Goal: Information Seeking & Learning: Compare options

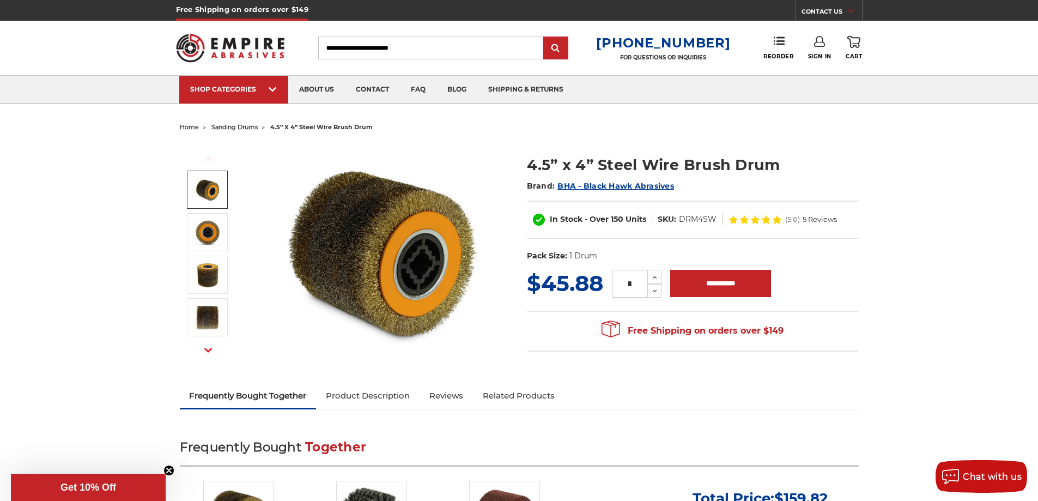
click at [213, 188] on img at bounding box center [207, 189] width 27 height 27
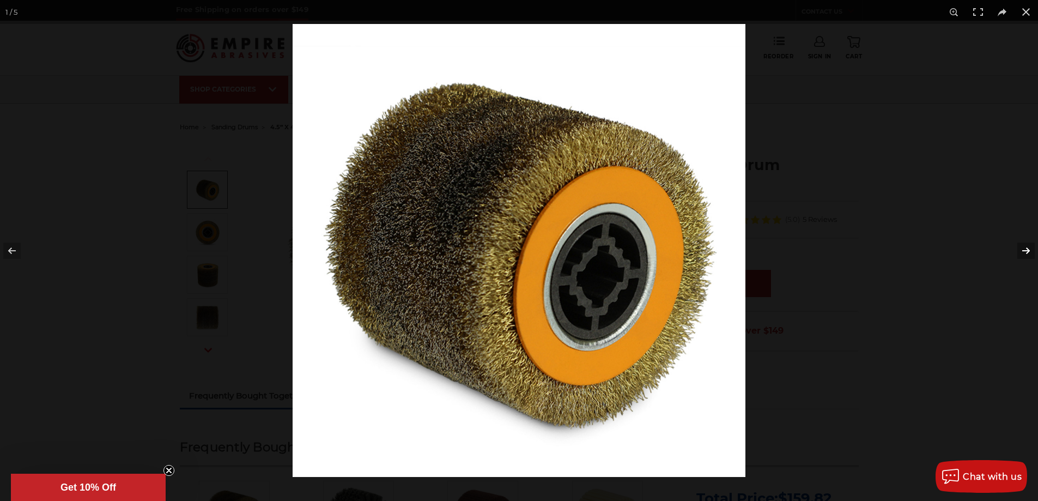
click at [1023, 251] on button at bounding box center [1019, 250] width 38 height 55
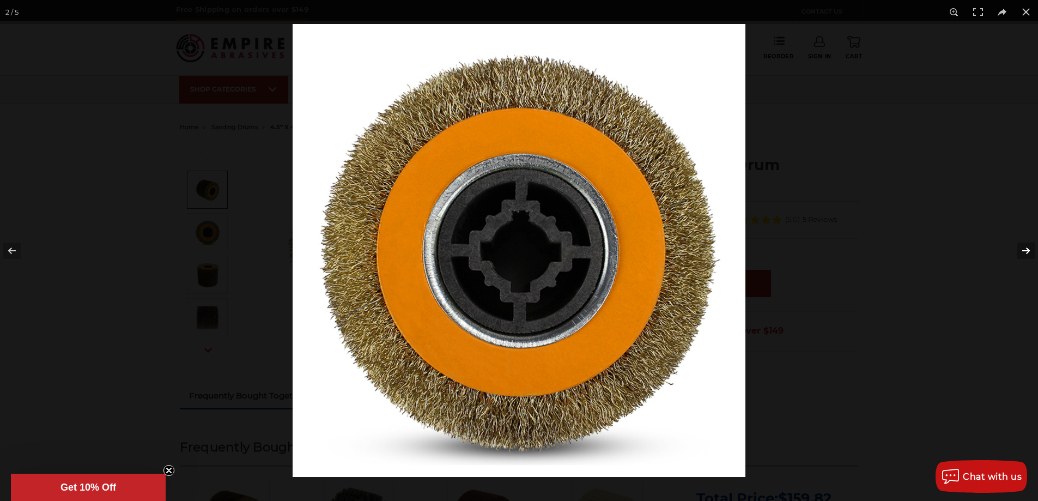
click at [1020, 253] on button at bounding box center [1019, 250] width 38 height 55
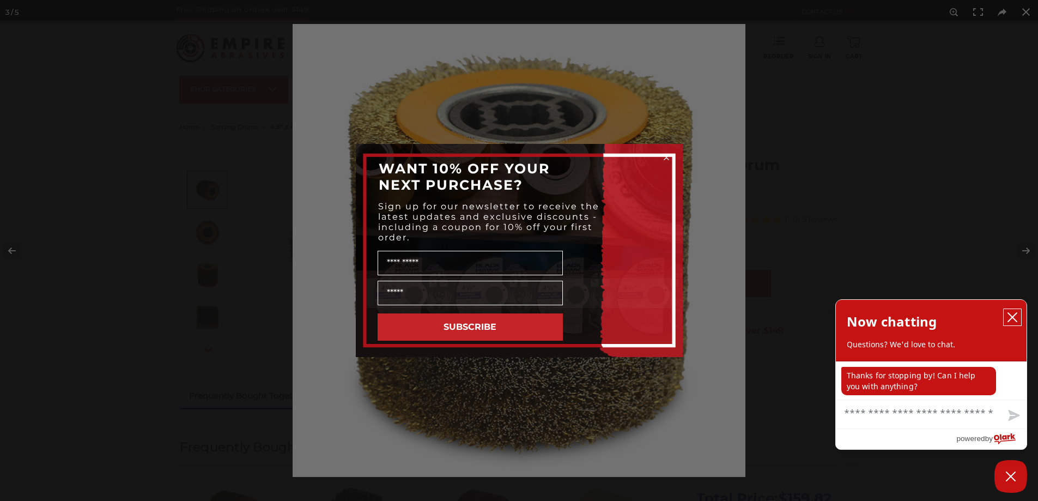
click at [1015, 316] on icon "close chatbox" at bounding box center [1012, 317] width 11 height 11
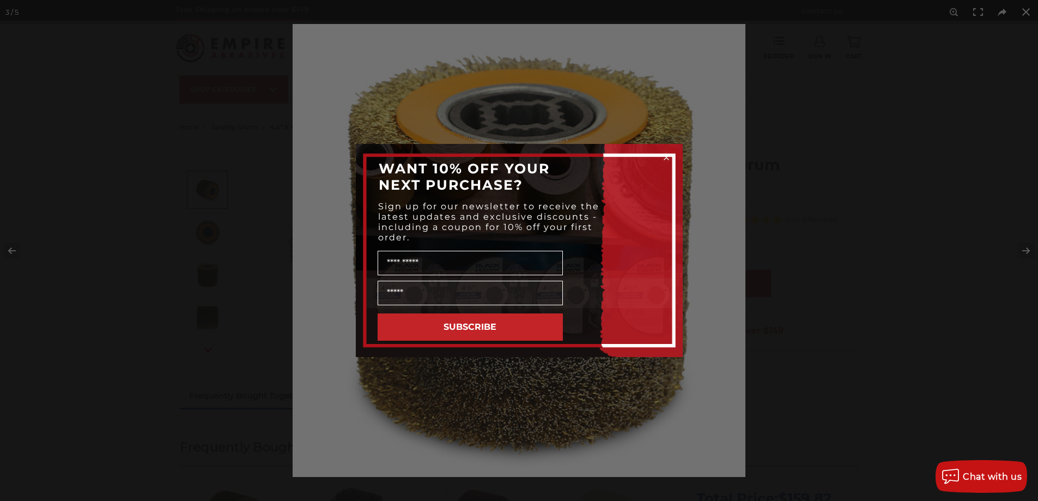
click at [1029, 251] on div "Close dialog WANT 10% OFF YOUR NEXT PURCHASE? Sign up for our newsletter to rec…" at bounding box center [519, 250] width 1038 height 501
click at [666, 156] on icon "Close dialog" at bounding box center [666, 157] width 4 height 4
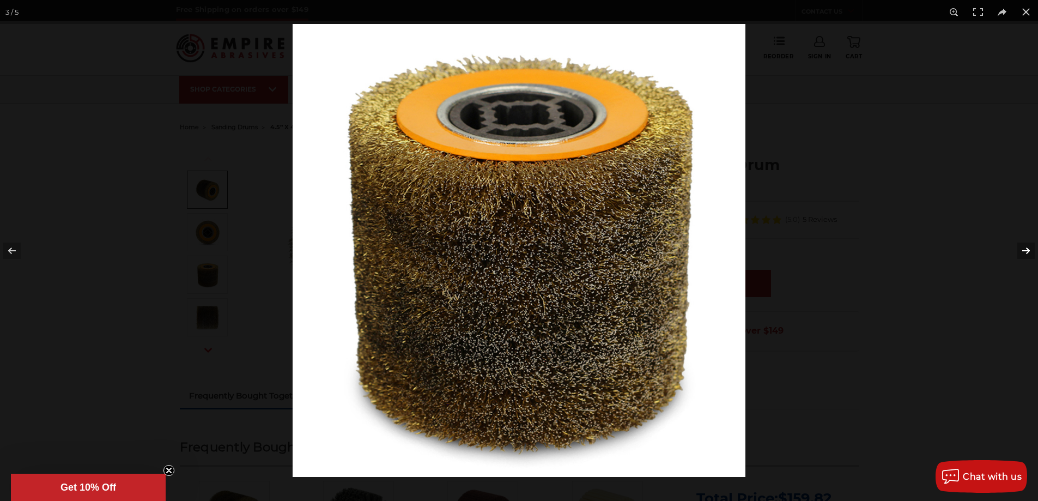
click at [1025, 250] on button at bounding box center [1019, 250] width 38 height 55
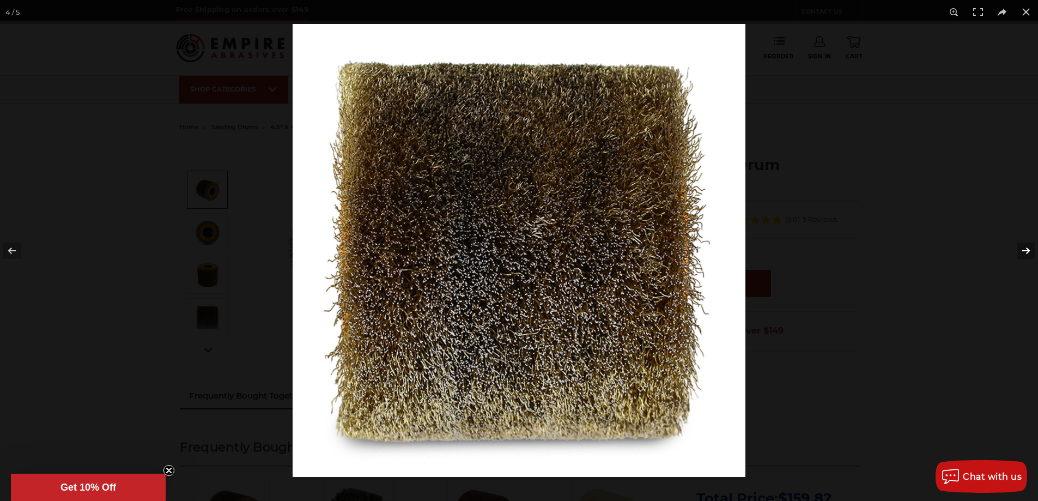
click at [1024, 253] on button at bounding box center [1019, 250] width 38 height 55
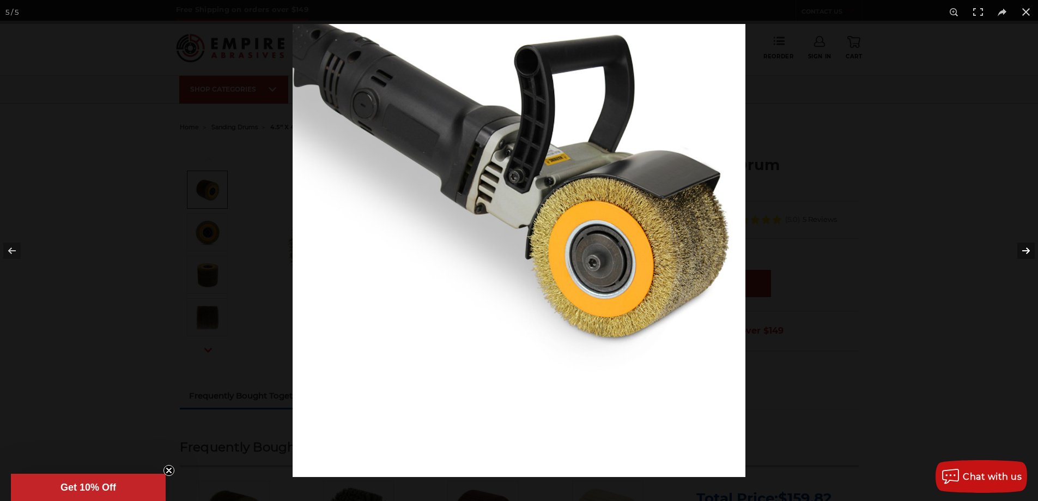
click at [1024, 255] on button at bounding box center [1019, 250] width 38 height 55
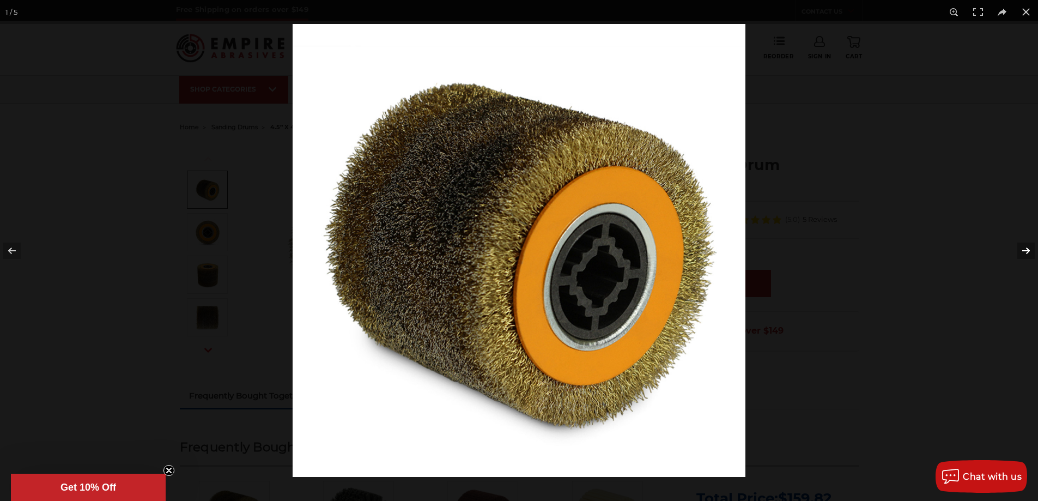
click at [1024, 255] on button at bounding box center [1019, 250] width 38 height 55
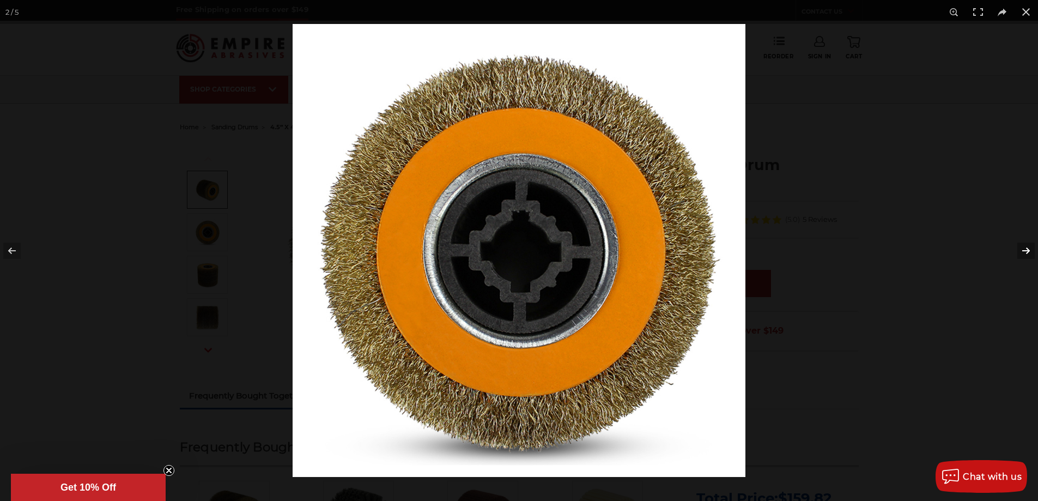
click at [1024, 255] on button at bounding box center [1019, 250] width 38 height 55
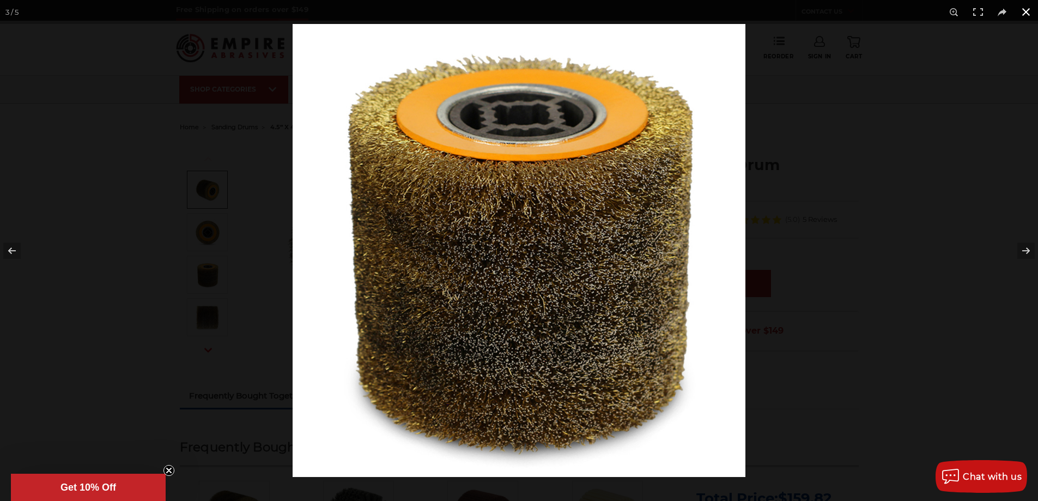
click at [1024, 15] on button at bounding box center [1026, 12] width 24 height 24
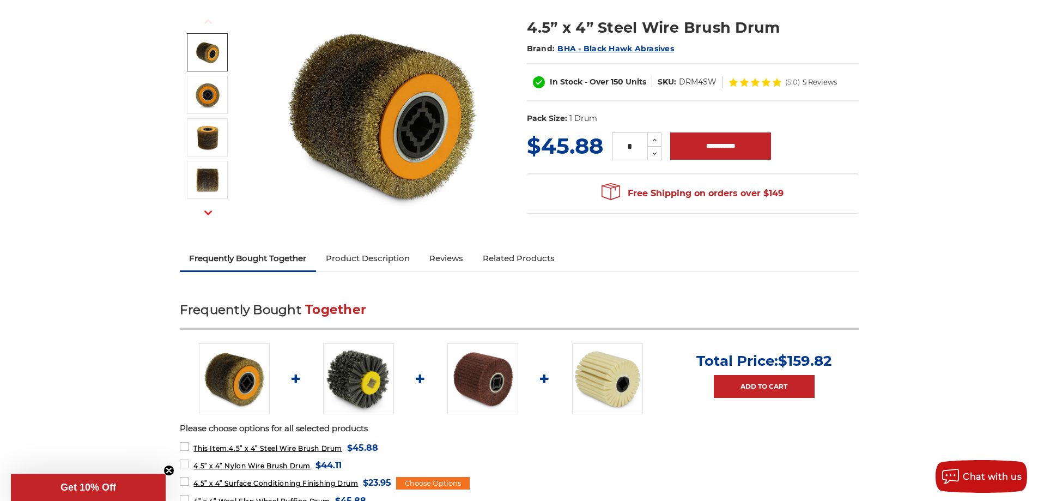
scroll to position [218, 0]
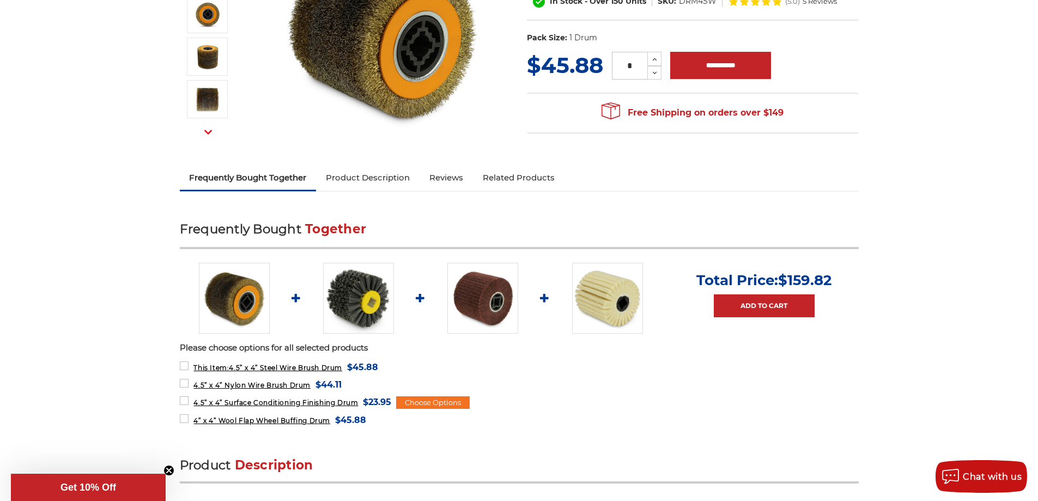
click at [370, 303] on img at bounding box center [358, 298] width 71 height 71
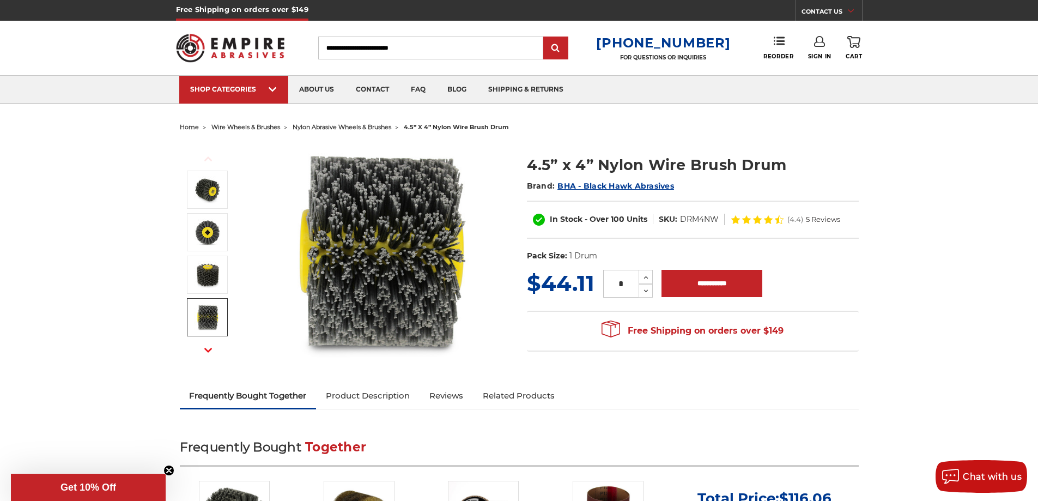
click at [207, 353] on icon "button" at bounding box center [208, 350] width 8 height 8
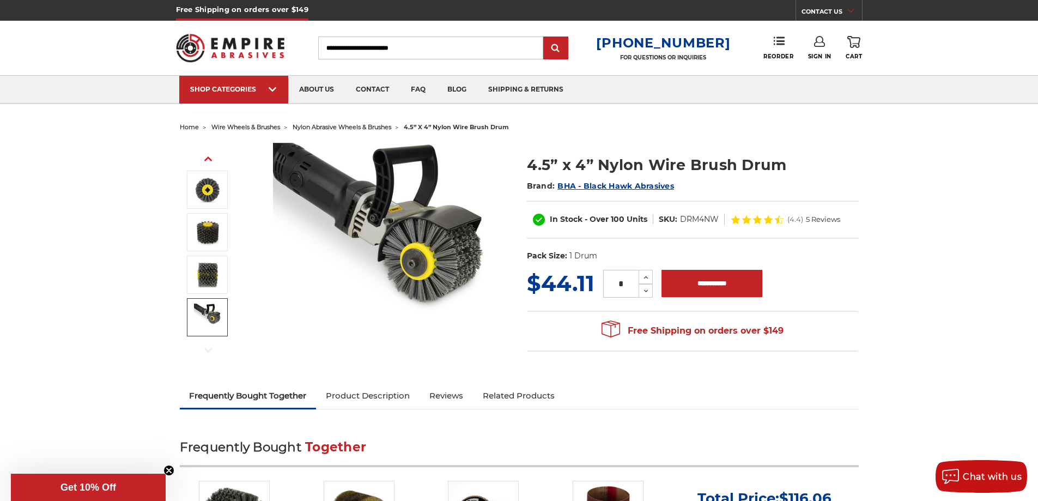
click at [219, 315] on img at bounding box center [207, 317] width 27 height 27
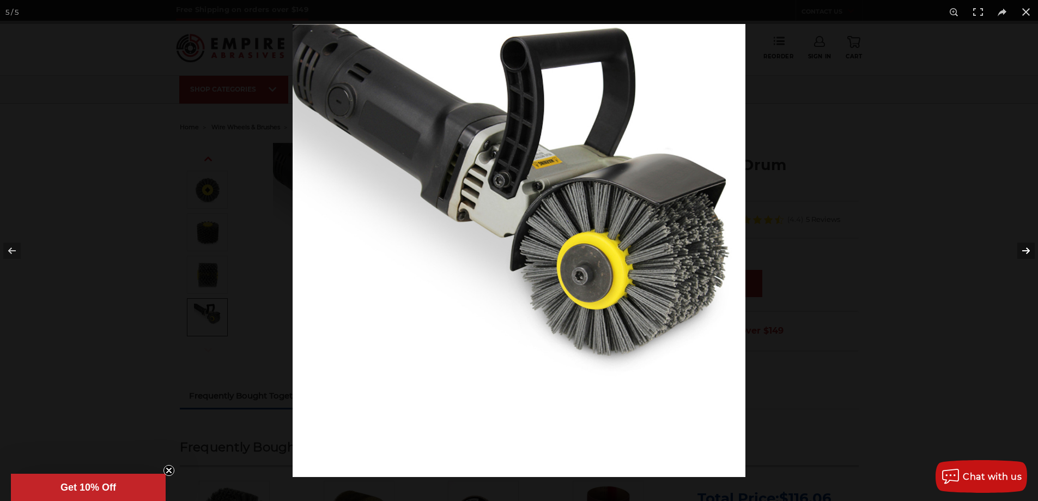
click at [1028, 252] on button at bounding box center [1019, 250] width 38 height 55
